Goal: Task Accomplishment & Management: Manage account settings

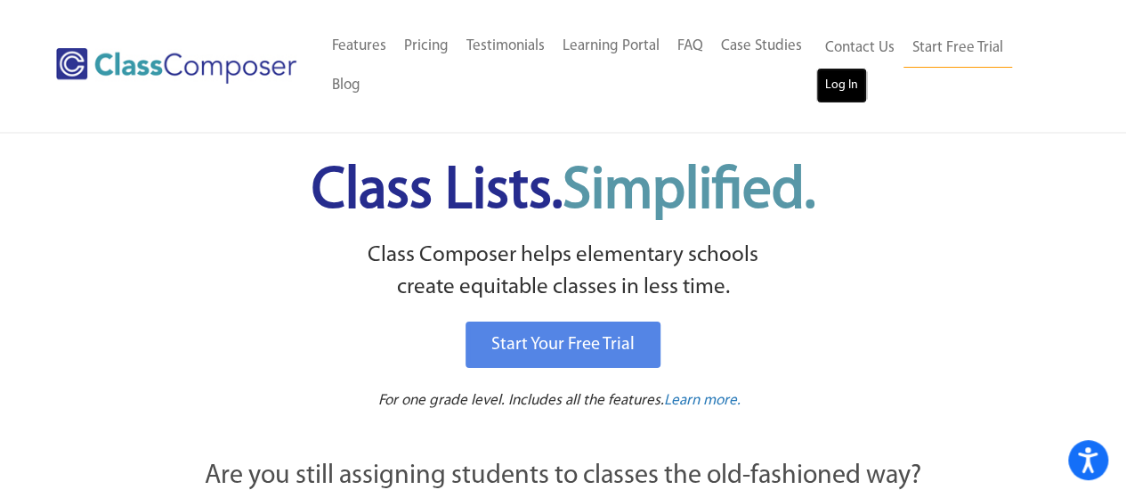
click at [832, 77] on link "Log In" at bounding box center [842, 86] width 51 height 36
click at [963, 243] on p "Class Composer helps elementary schools create equitable classes in less time." at bounding box center [564, 272] width 914 height 65
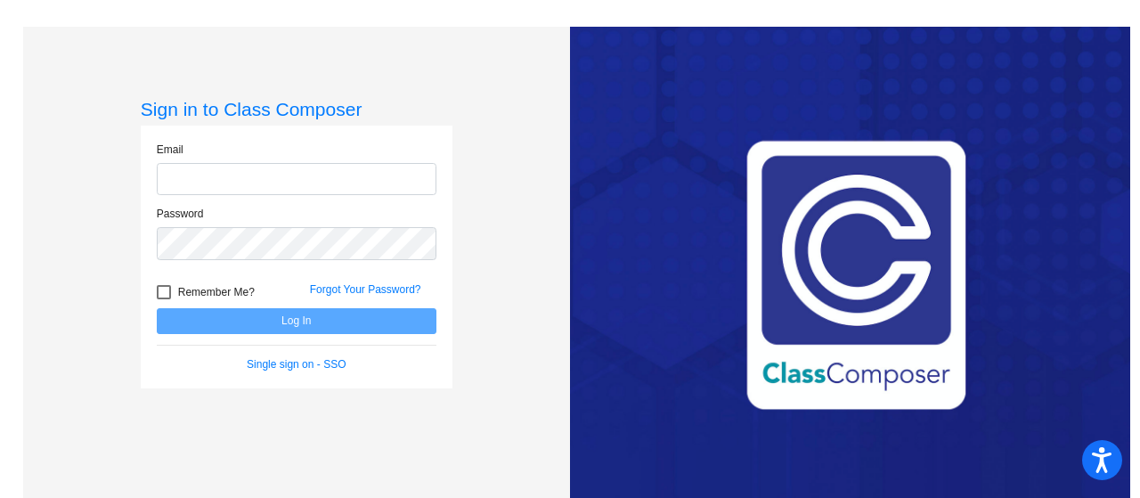
type input "eddingtonh@mdusd.org"
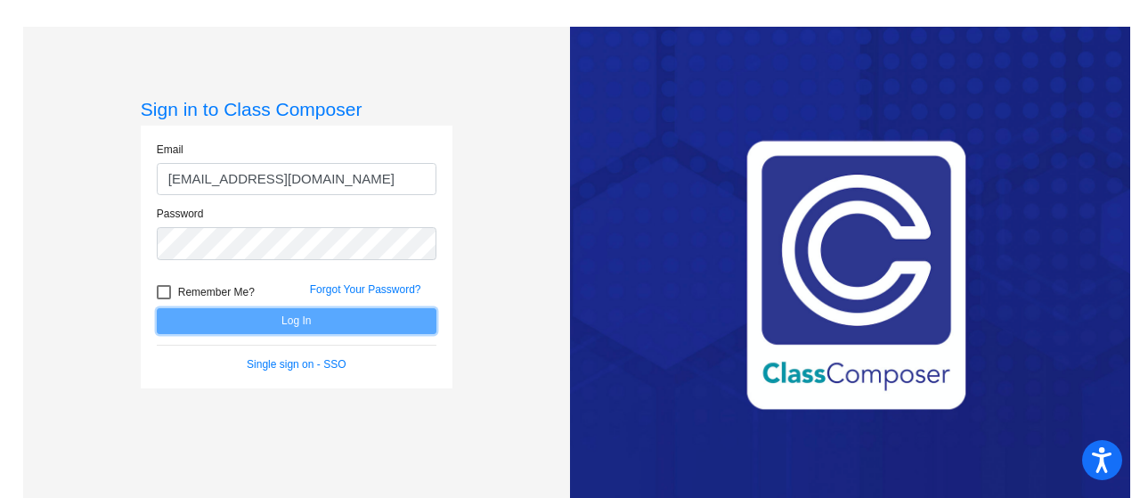
click at [370, 321] on button "Log In" at bounding box center [297, 321] width 280 height 26
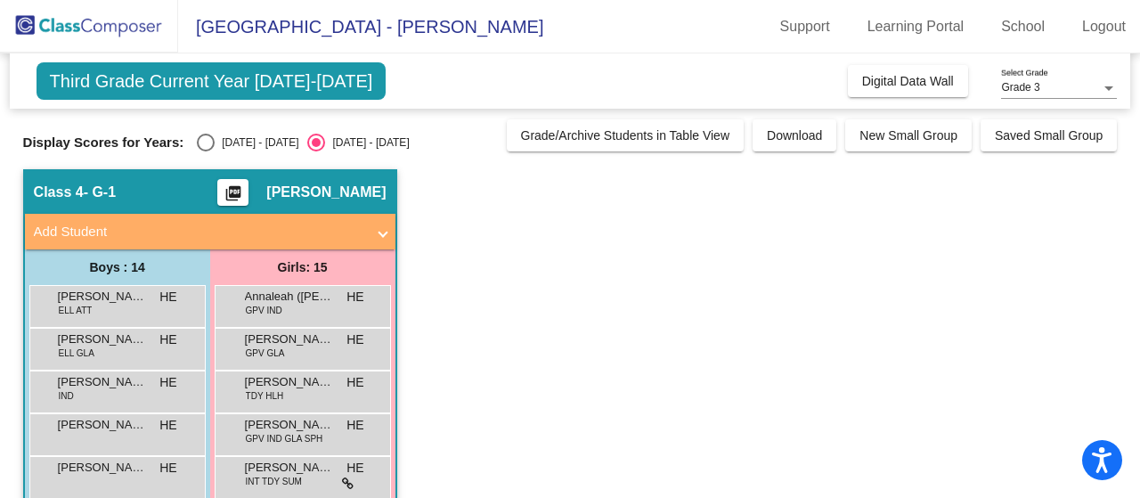
click at [204, 142] on div "Select an option" at bounding box center [206, 143] width 18 height 18
click at [205, 151] on input "2024 - 2025" at bounding box center [205, 151] width 1 height 1
radio input "true"
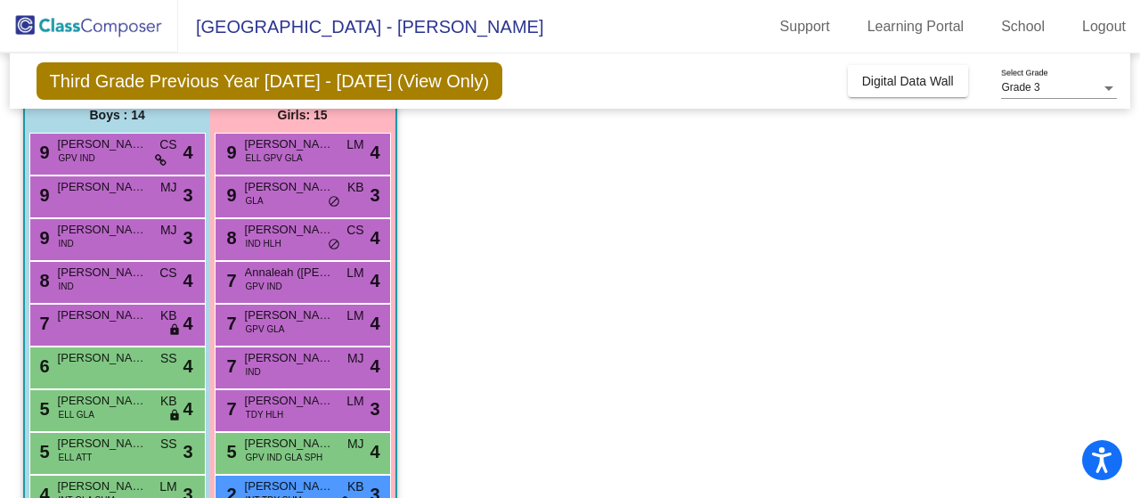
scroll to position [154, 0]
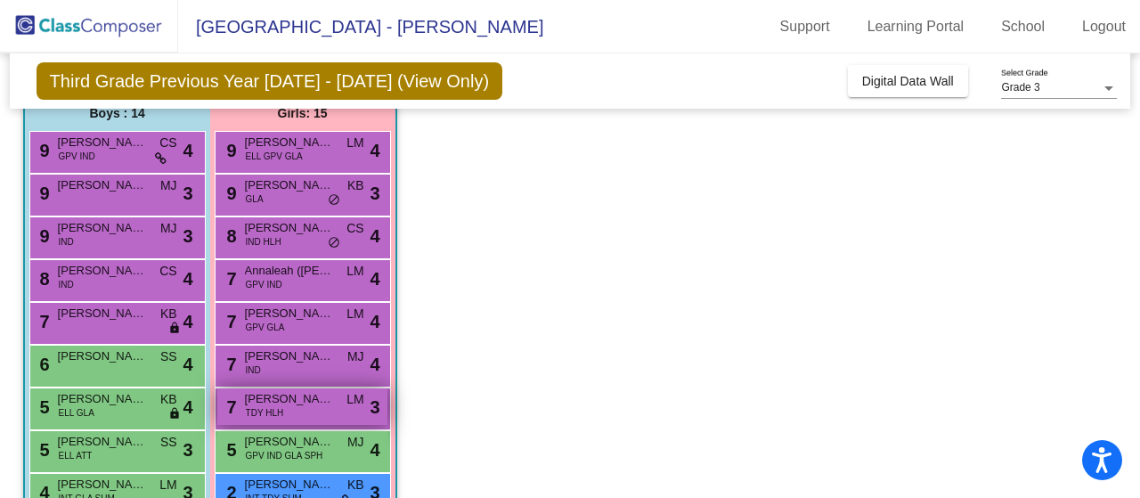
click at [328, 402] on span "Aya Benkaid" at bounding box center [289, 399] width 89 height 18
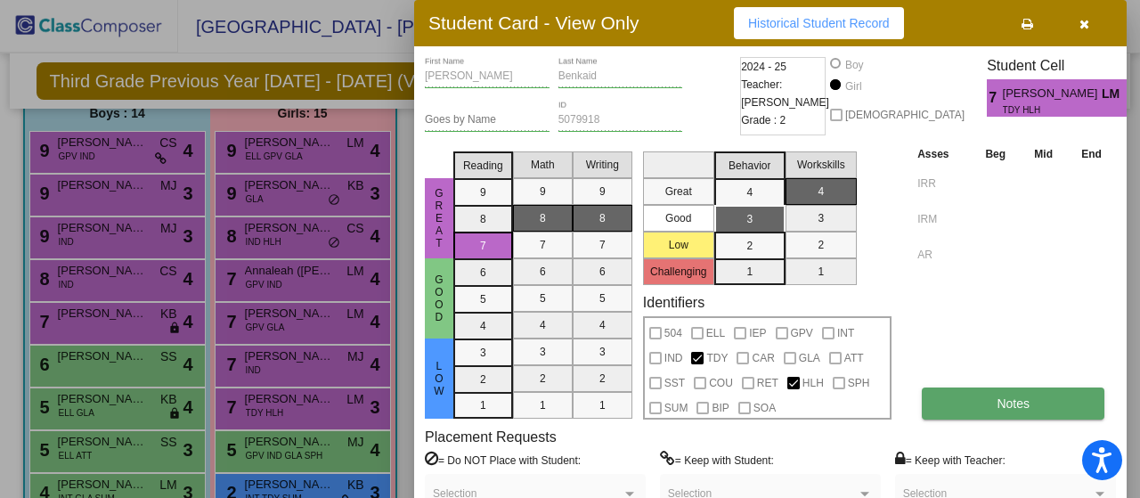
click at [1014, 403] on span "Notes" at bounding box center [1012, 403] width 33 height 14
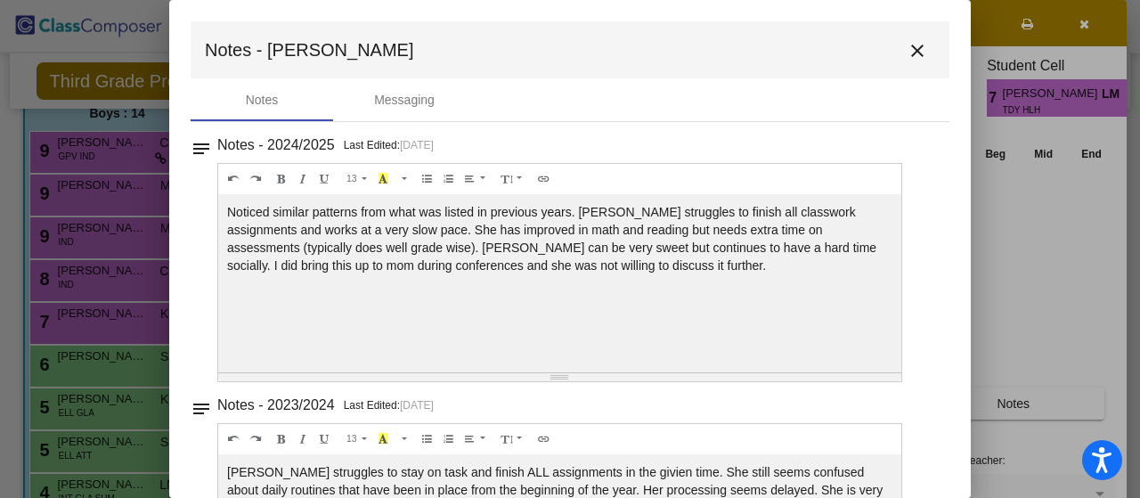
click at [907, 47] on mat-icon "close" at bounding box center [916, 50] width 21 height 21
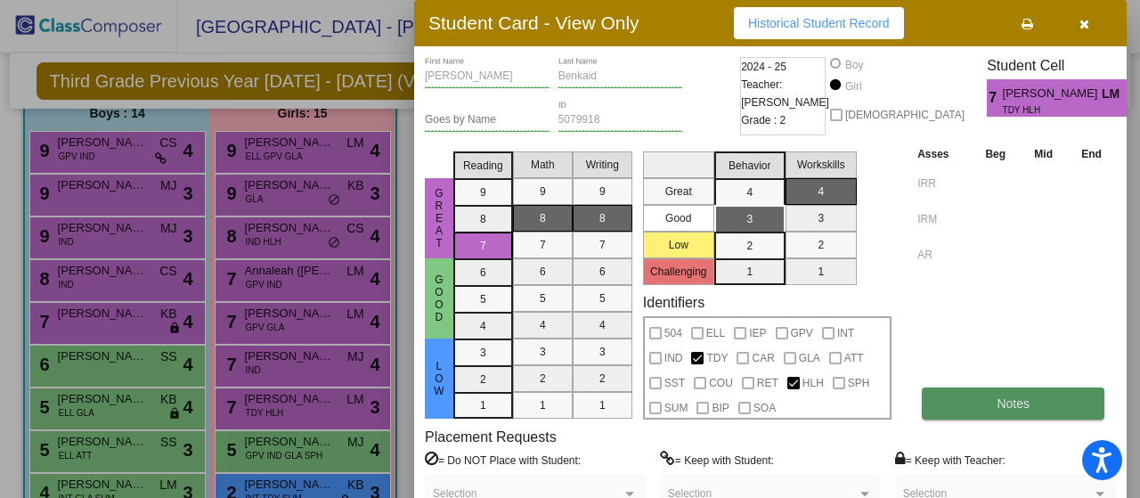
click at [1000, 403] on span "Notes" at bounding box center [1012, 403] width 33 height 14
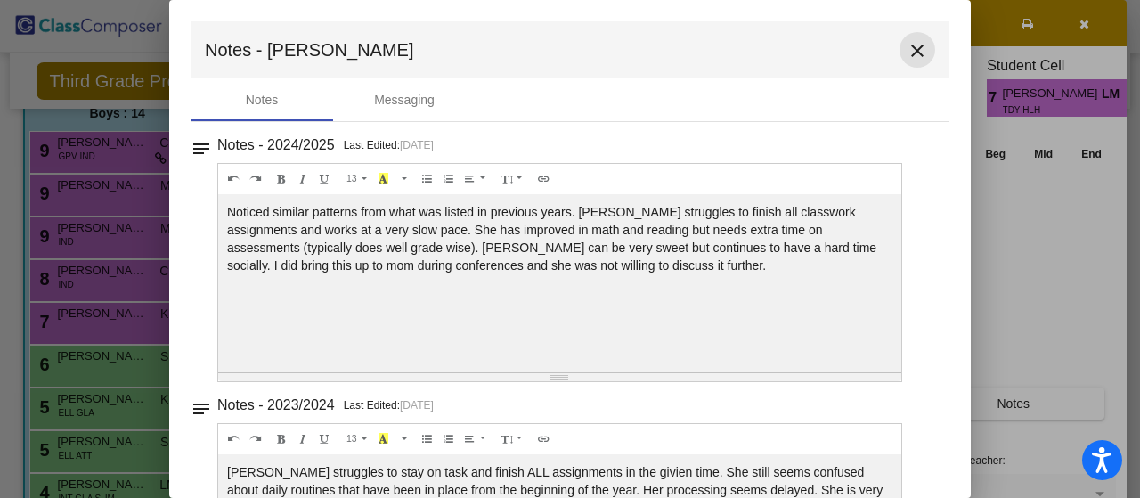
click at [911, 44] on mat-icon "close" at bounding box center [916, 50] width 21 height 21
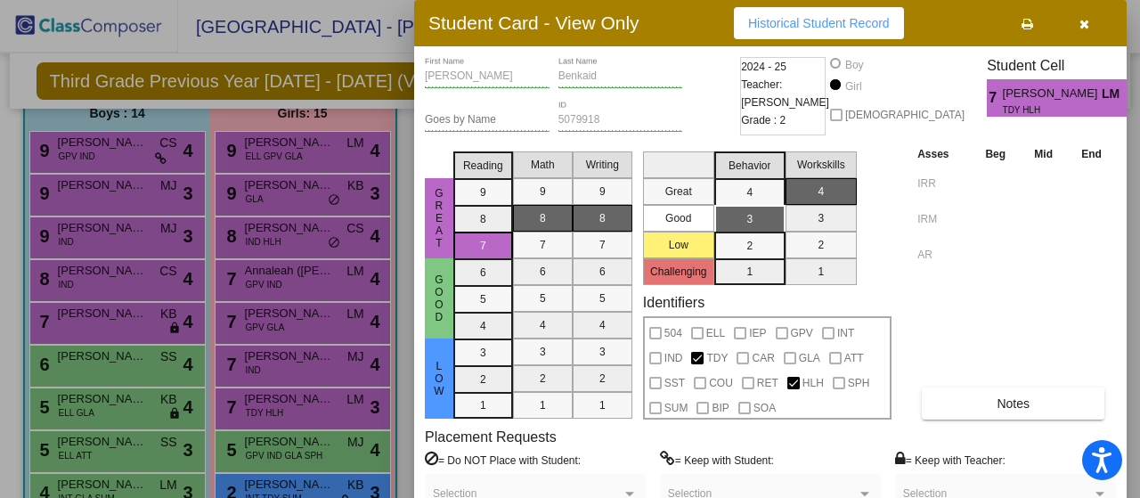
click at [1085, 22] on icon "button" at bounding box center [1084, 24] width 10 height 12
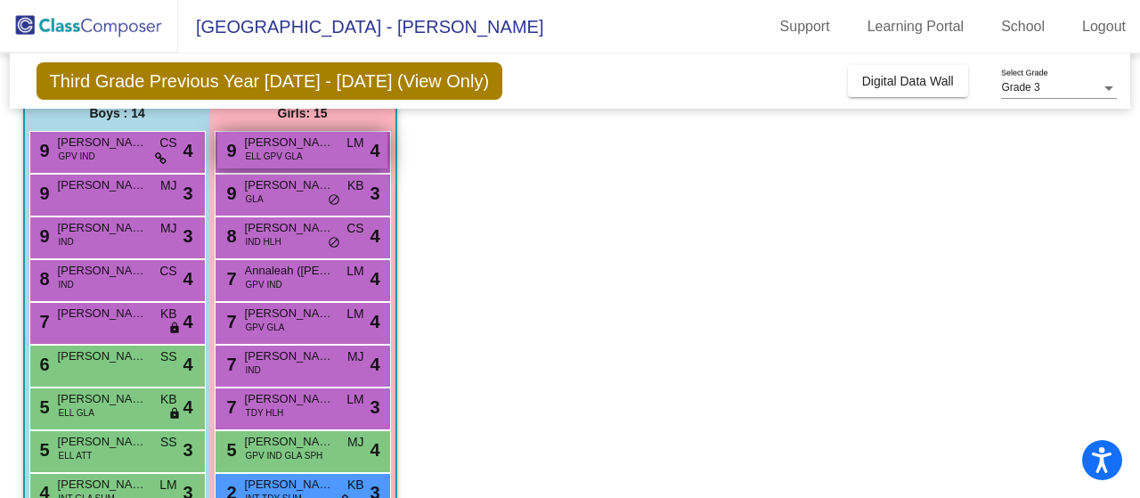
click at [326, 150] on div "9 Domenicca Mendoza Medina ELL GPV GLA LM lock do_not_disturb_alt 4" at bounding box center [302, 150] width 170 height 37
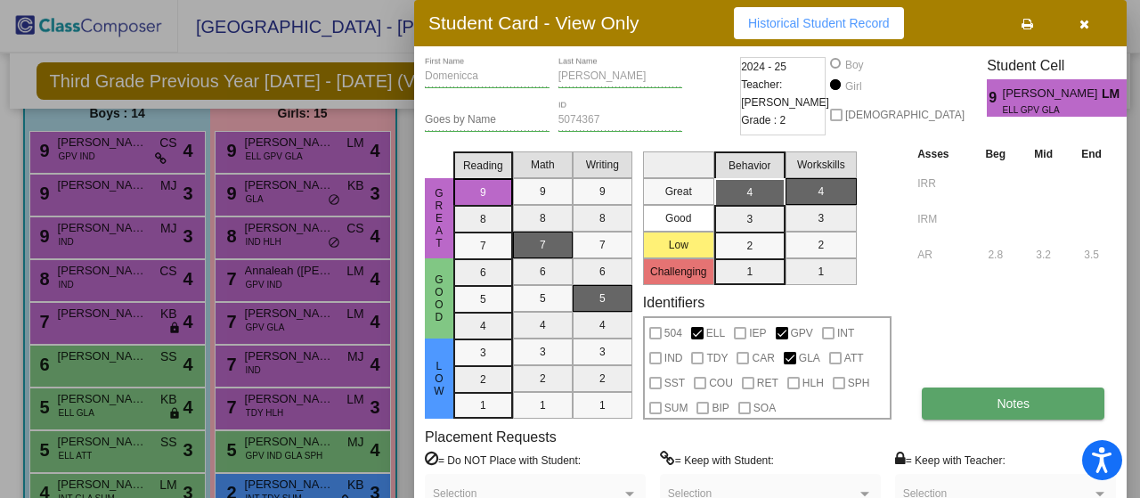
click at [1020, 404] on span "Notes" at bounding box center [1012, 403] width 33 height 14
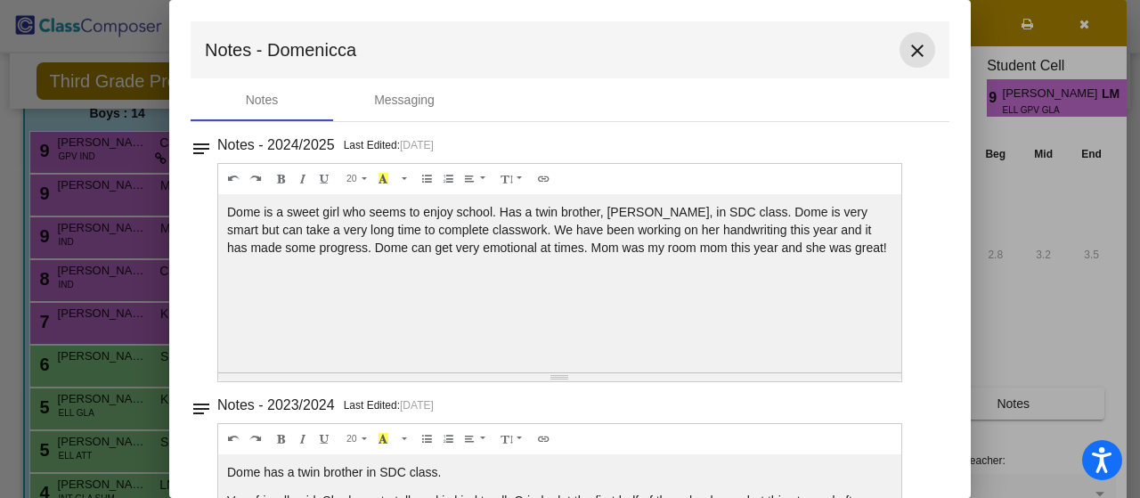
click at [906, 46] on mat-icon "close" at bounding box center [916, 50] width 21 height 21
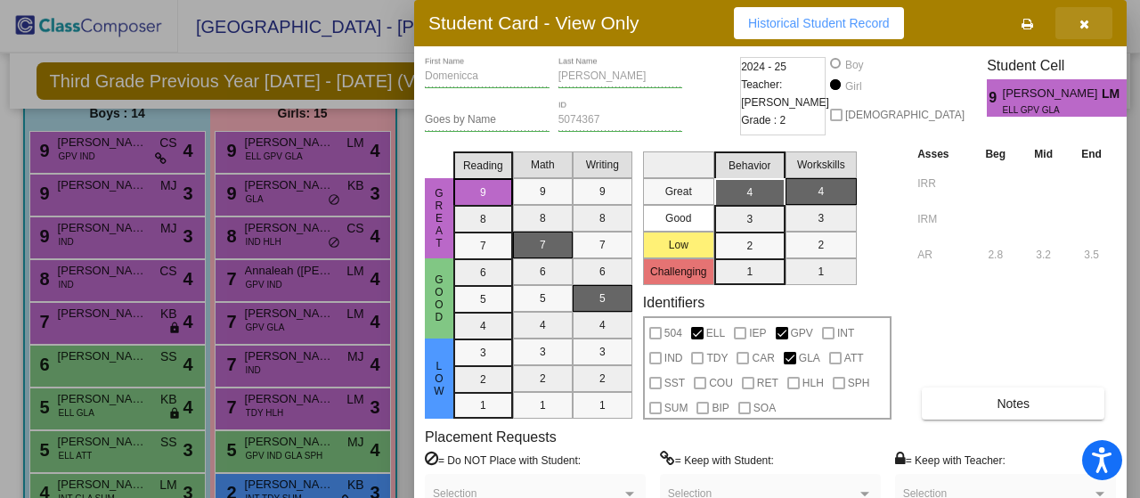
click at [1083, 22] on icon "button" at bounding box center [1084, 24] width 10 height 12
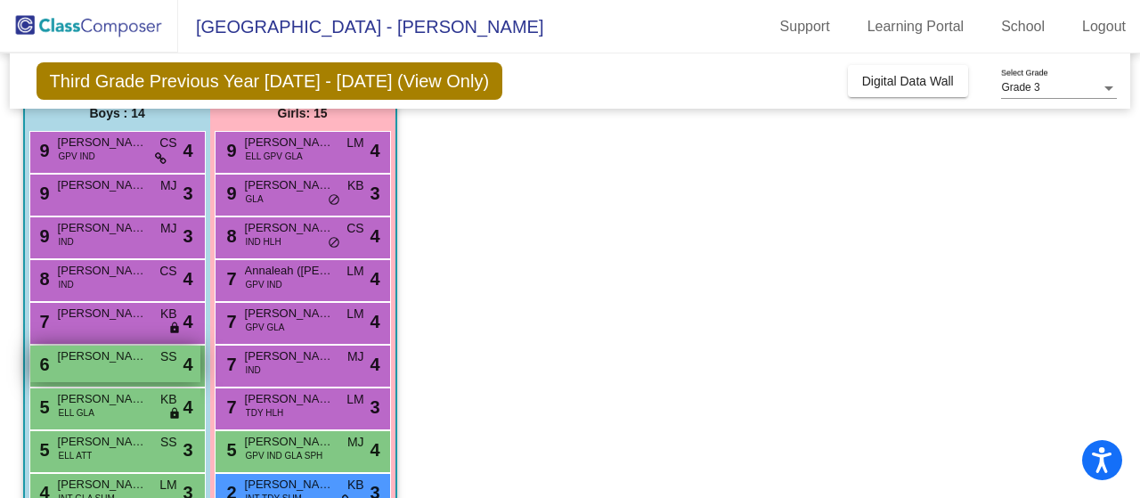
click at [132, 362] on span "Jack Marshall" at bounding box center [102, 356] width 89 height 18
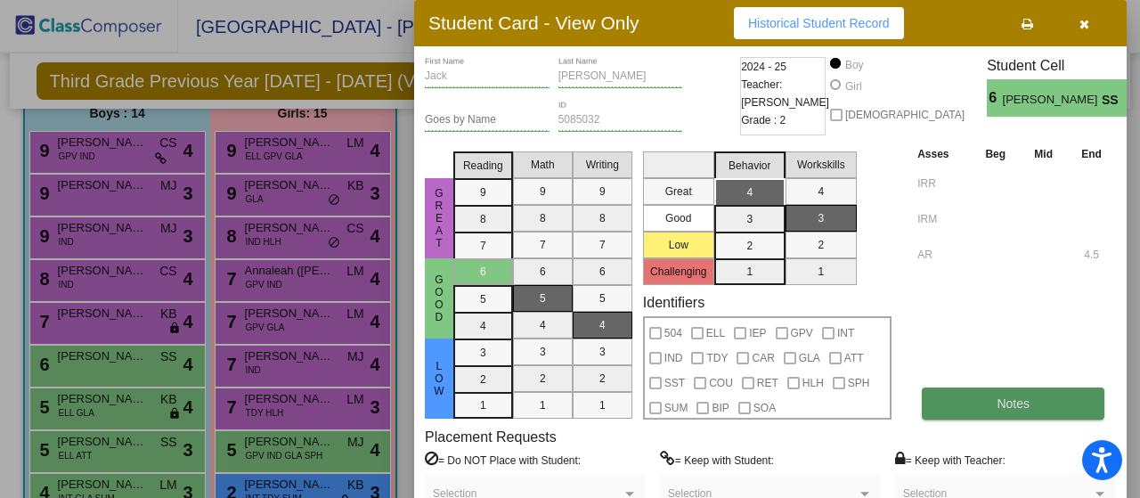
click at [996, 407] on button "Notes" at bounding box center [1013, 403] width 183 height 32
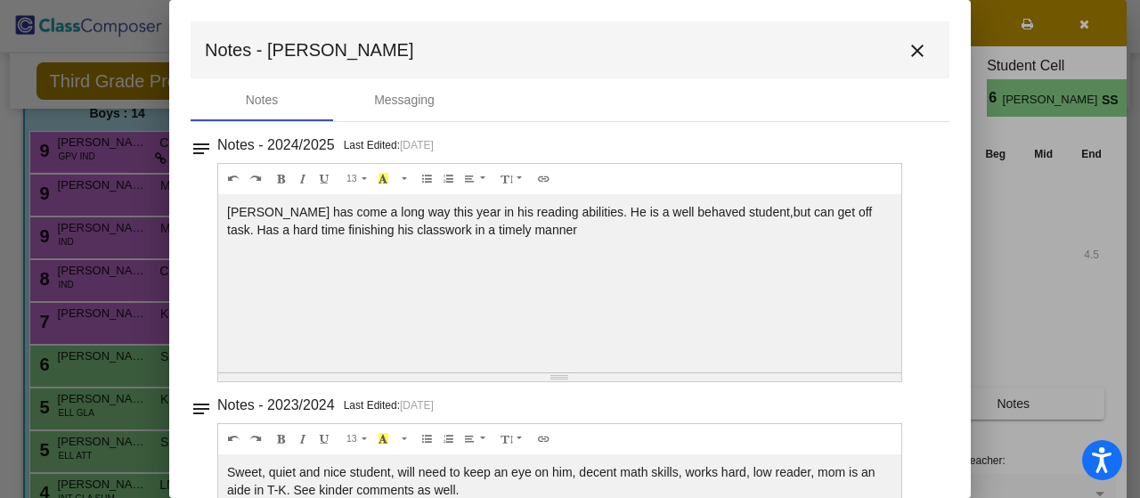
click at [906, 51] on mat-icon "close" at bounding box center [916, 50] width 21 height 21
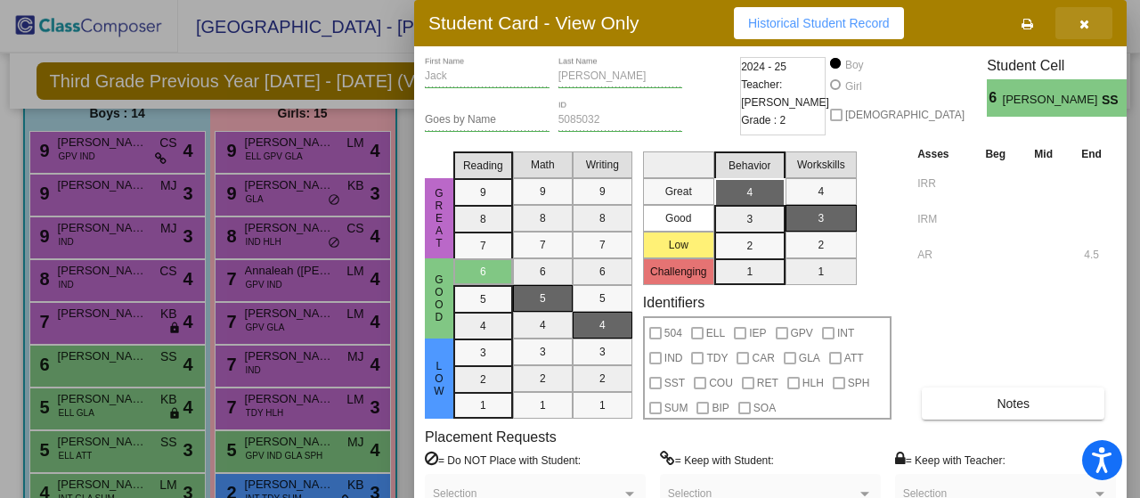
click at [1086, 22] on icon "button" at bounding box center [1084, 24] width 10 height 12
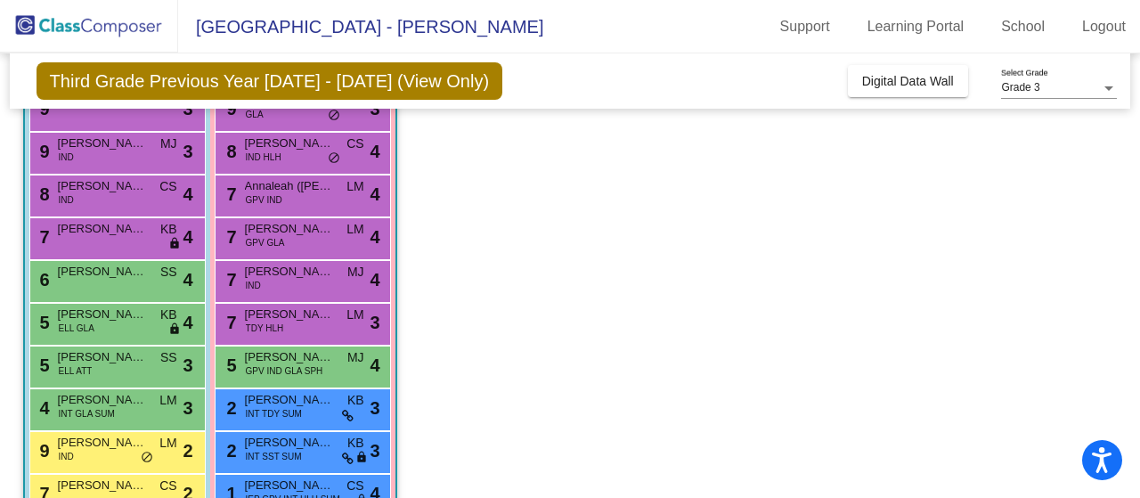
scroll to position [241, 0]
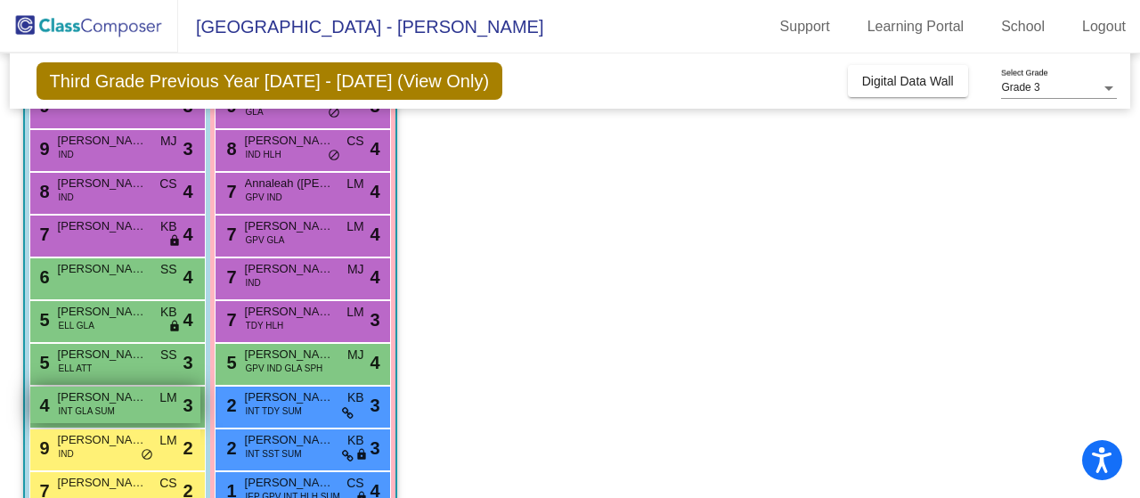
click at [154, 402] on div "4 Melvin (Mello) Steelman-Spruell INT GLA SUM LM lock do_not_disturb_alt 3" at bounding box center [115, 404] width 170 height 37
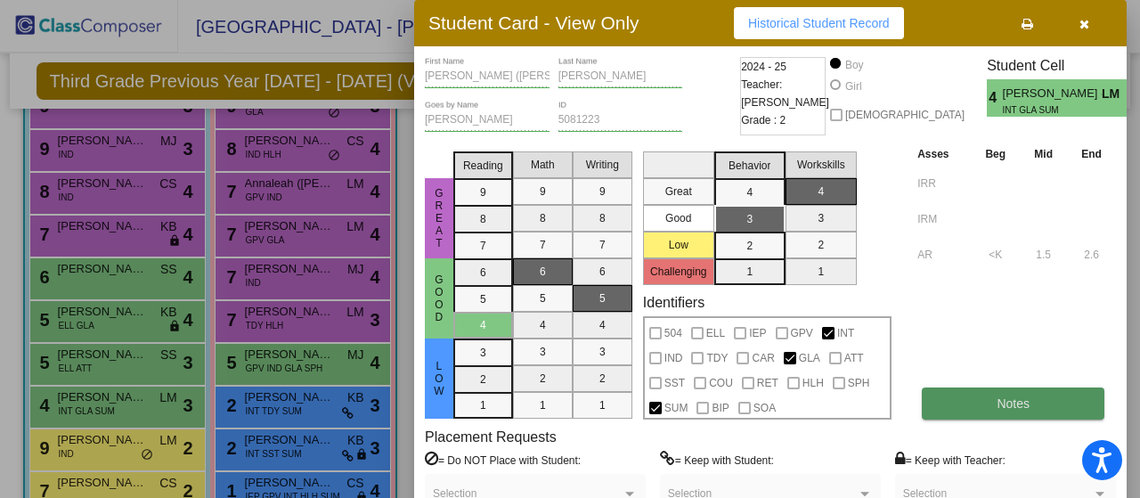
click at [1044, 402] on button "Notes" at bounding box center [1013, 403] width 183 height 32
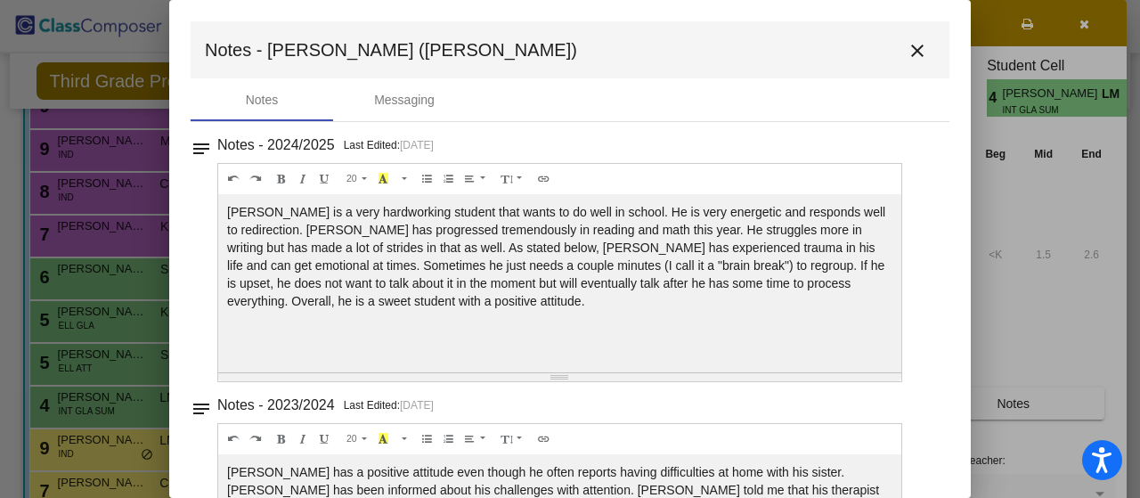
click at [909, 46] on mat-icon "close" at bounding box center [916, 50] width 21 height 21
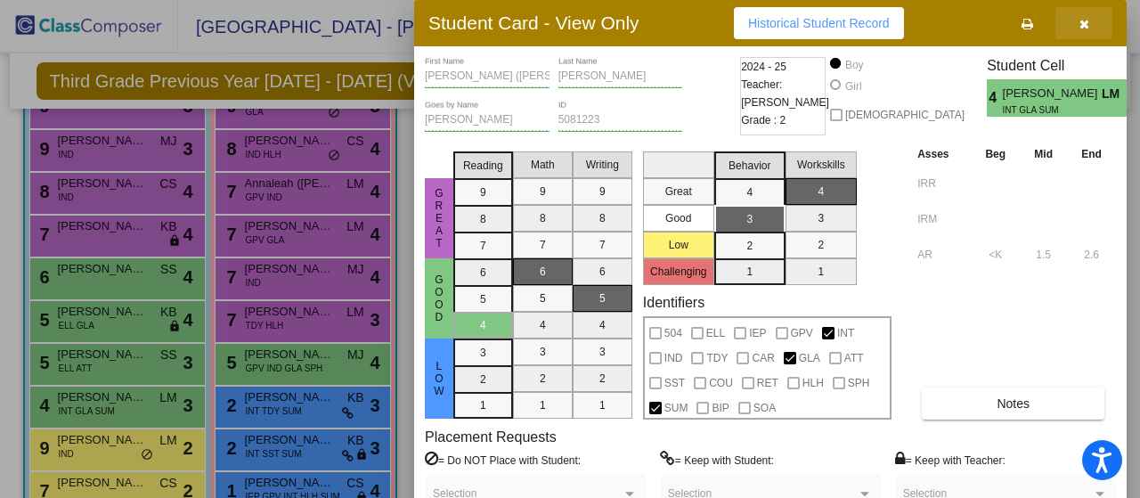
click at [1085, 22] on icon "button" at bounding box center [1084, 24] width 10 height 12
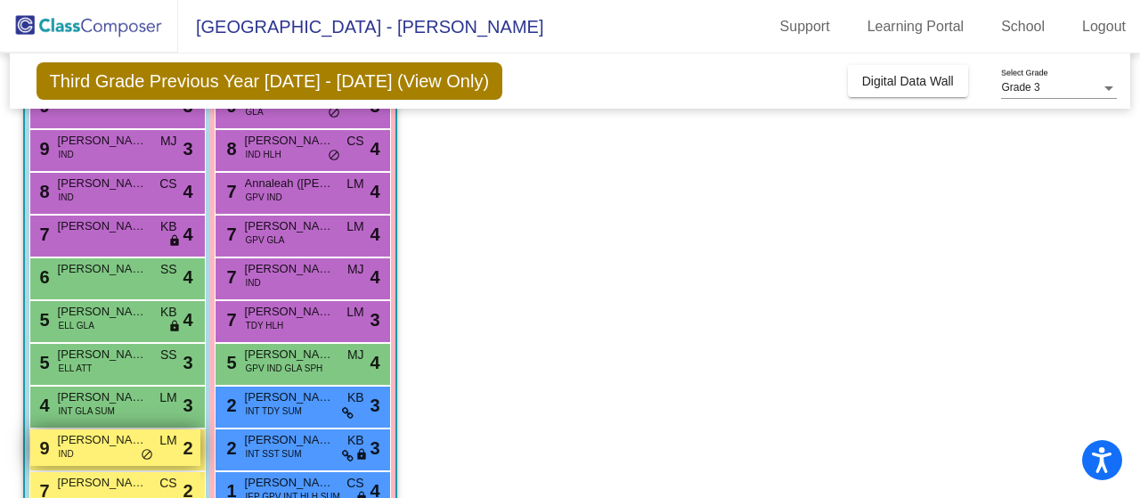
click at [150, 439] on div "9 Nico D'Albora IND LM lock do_not_disturb_alt 2" at bounding box center [115, 447] width 170 height 37
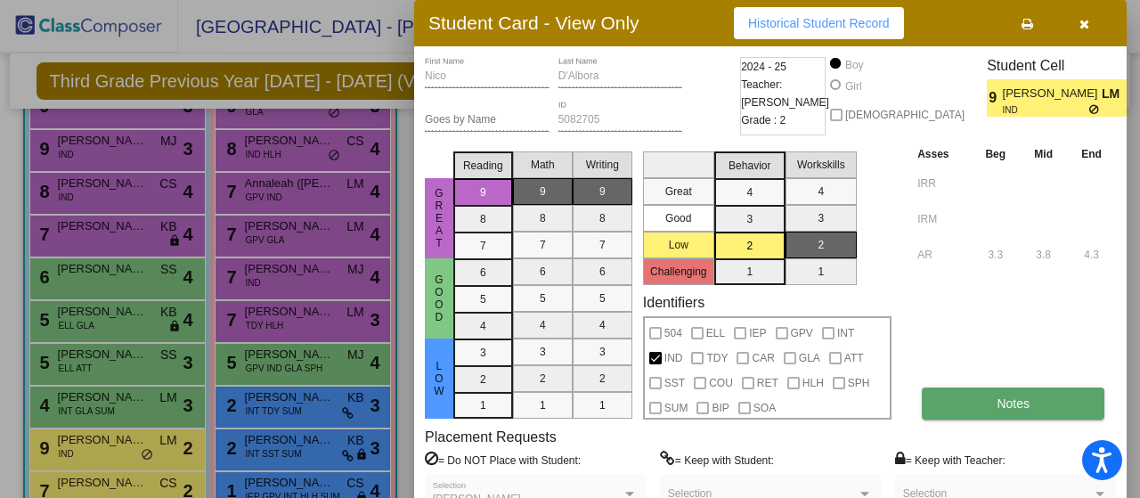
click at [966, 403] on button "Notes" at bounding box center [1013, 403] width 183 height 32
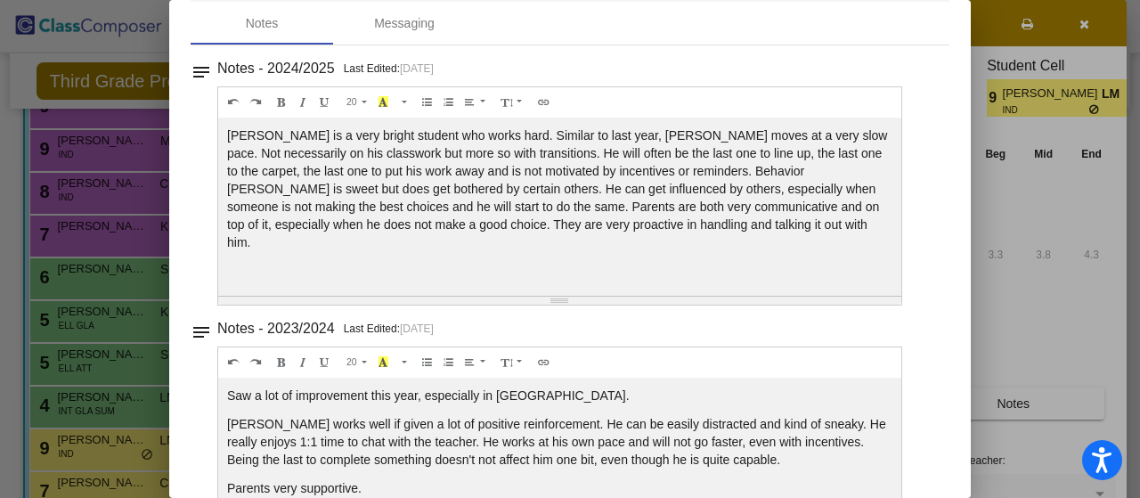
scroll to position [0, 0]
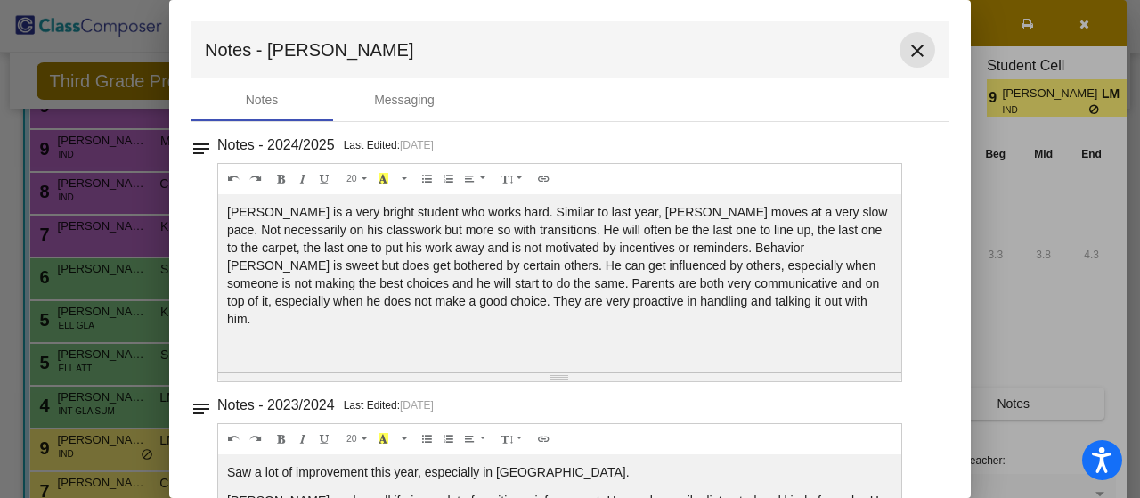
click at [906, 51] on mat-icon "close" at bounding box center [916, 50] width 21 height 21
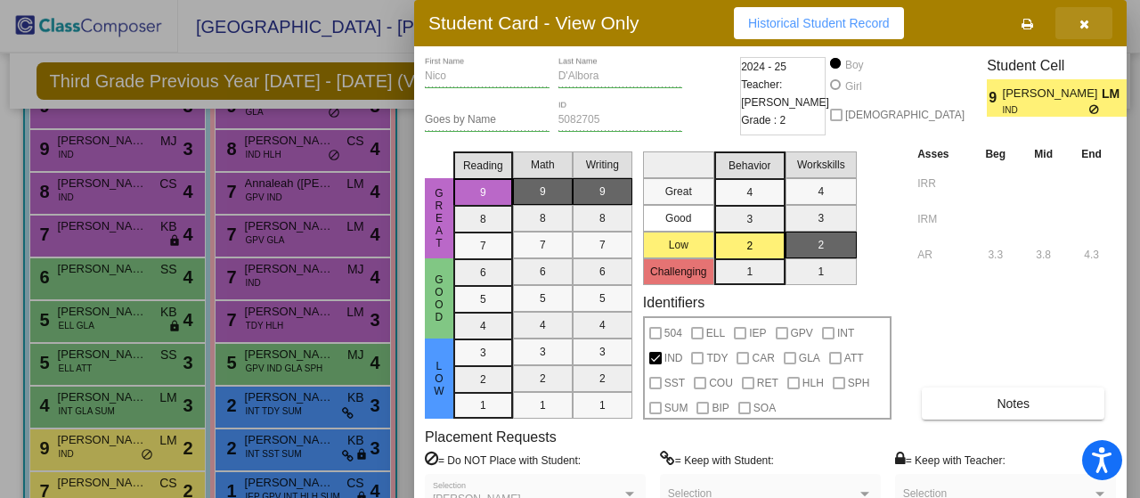
click at [1081, 23] on icon "button" at bounding box center [1084, 24] width 10 height 12
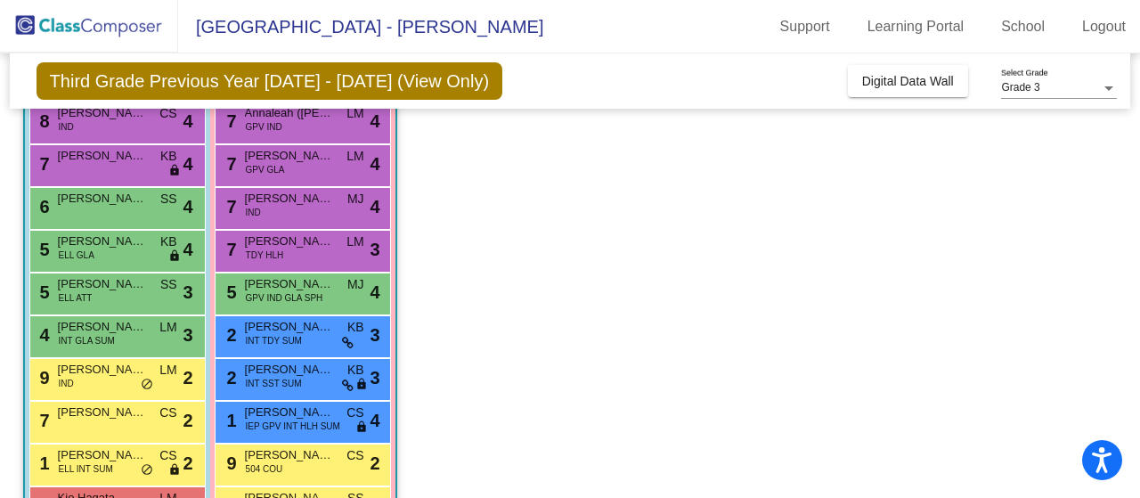
scroll to position [313, 0]
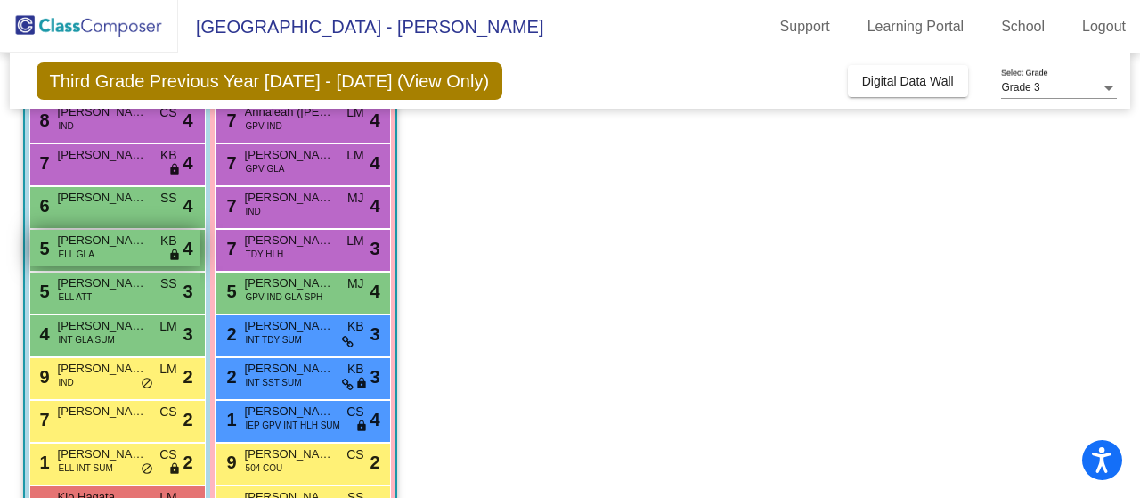
click at [118, 248] on span "Daniel Aguilar Ortiz" at bounding box center [102, 241] width 89 height 18
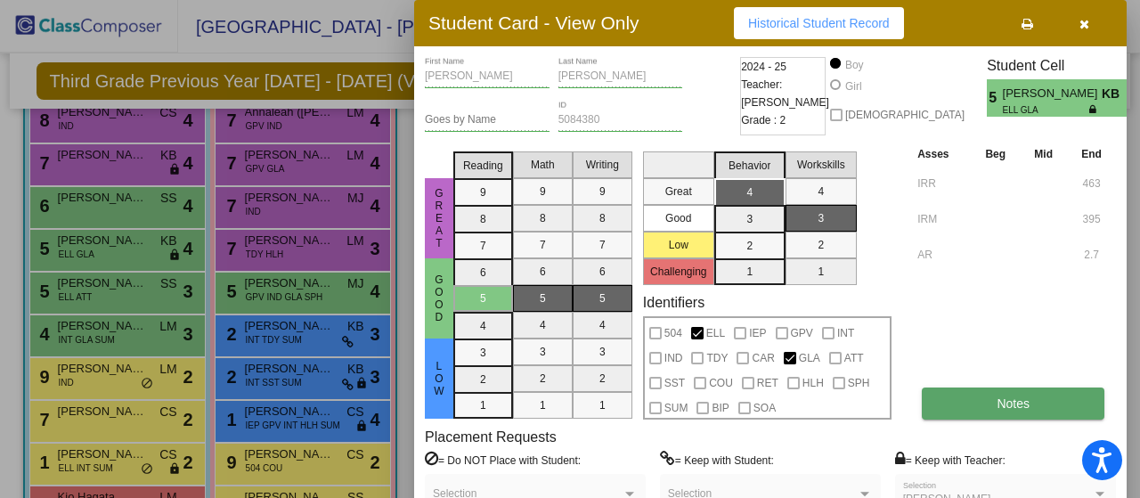
click at [963, 396] on button "Notes" at bounding box center [1013, 403] width 183 height 32
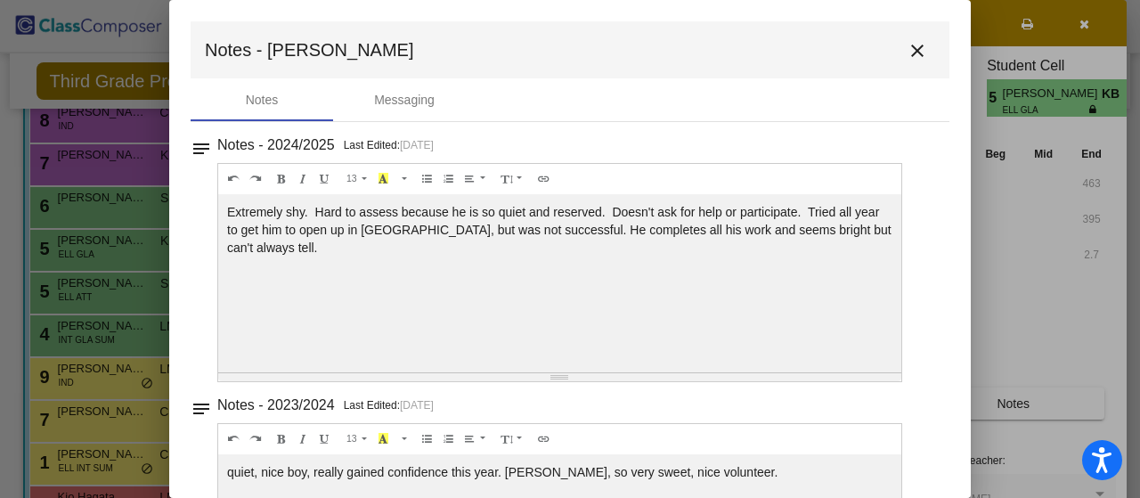
click at [907, 47] on mat-icon "close" at bounding box center [916, 50] width 21 height 21
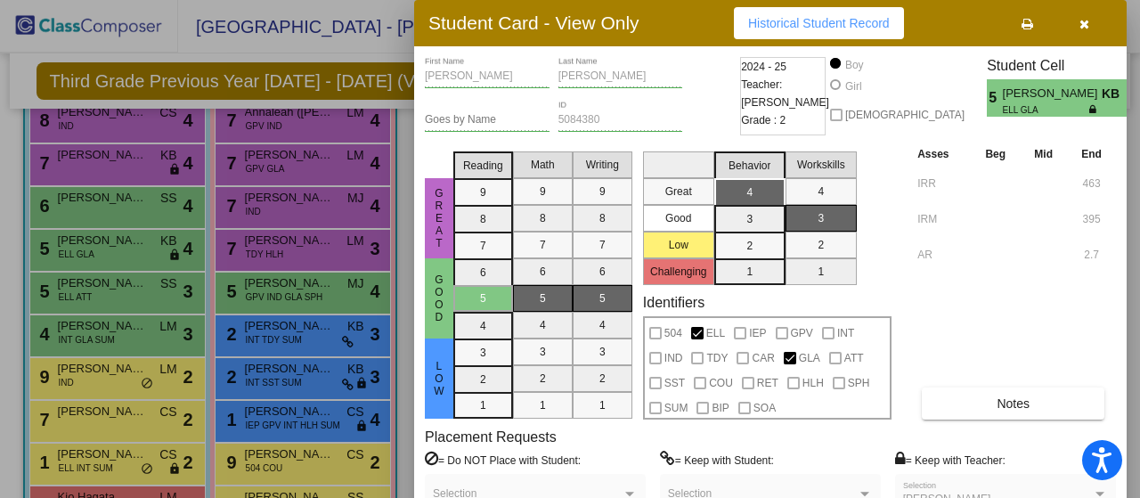
click at [1081, 20] on icon "button" at bounding box center [1084, 24] width 10 height 12
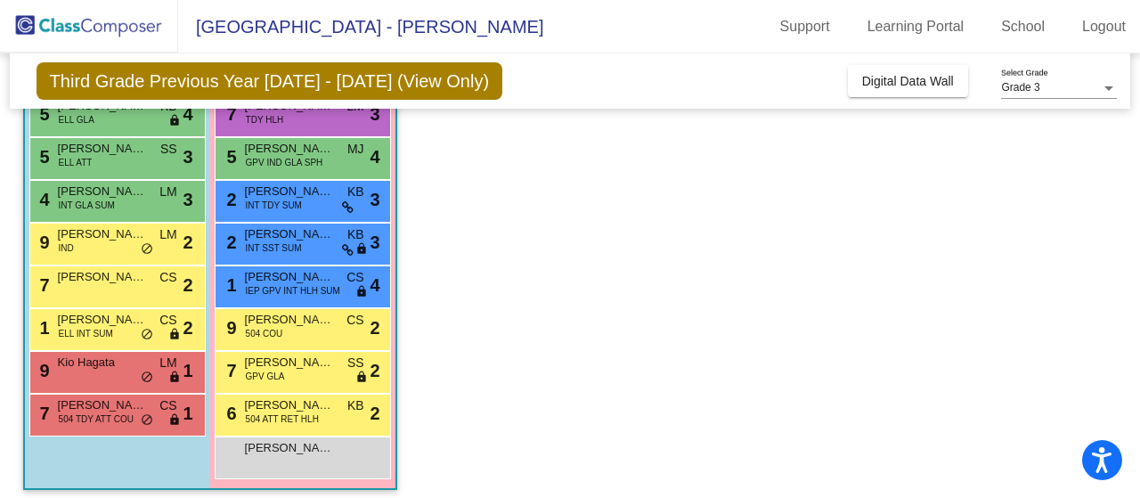
scroll to position [456, 0]
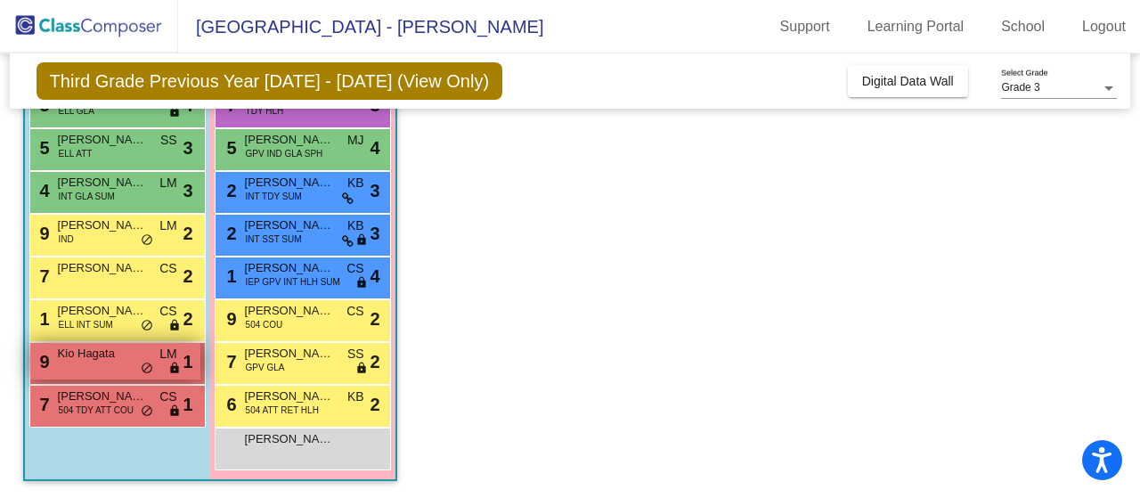
click at [136, 358] on span "Kio Hagata" at bounding box center [102, 354] width 89 height 18
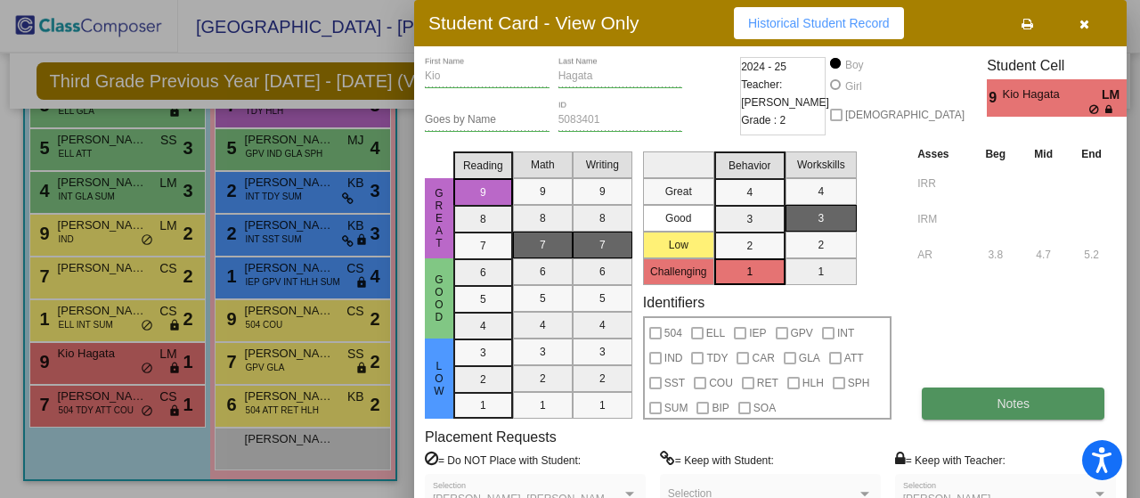
click at [986, 405] on button "Notes" at bounding box center [1013, 403] width 183 height 32
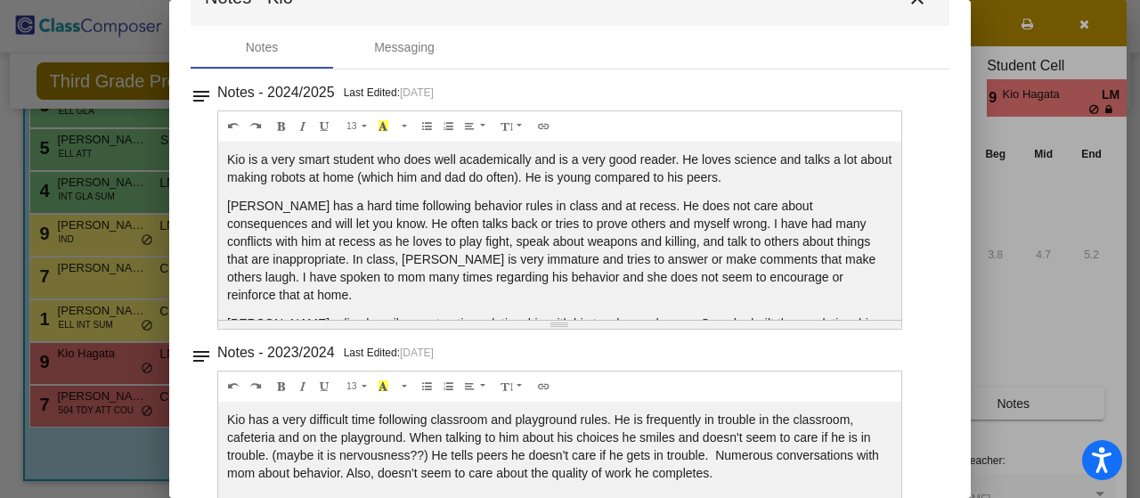
scroll to position [0, 0]
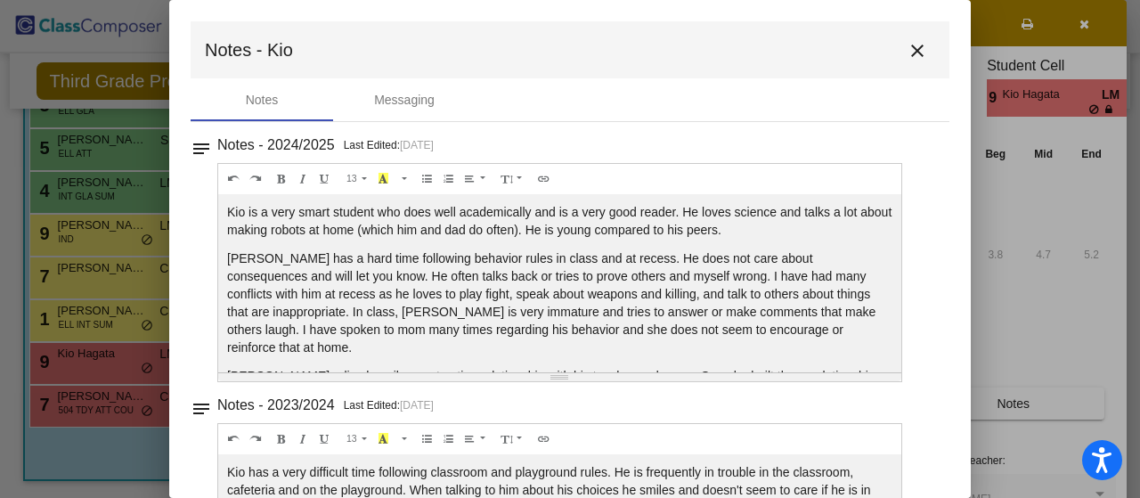
click at [906, 46] on mat-icon "close" at bounding box center [916, 50] width 21 height 21
